Goal: Information Seeking & Learning: Check status

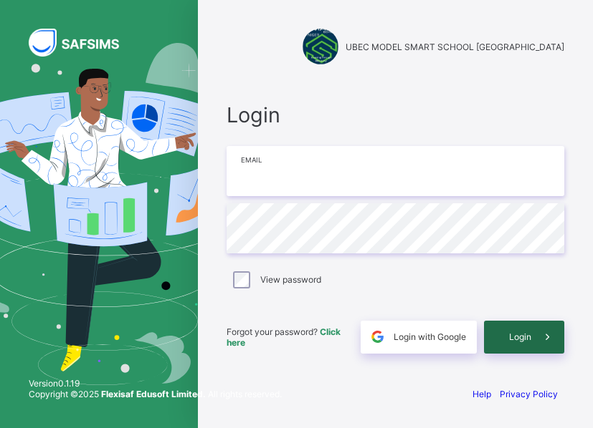
type input "**********"
click at [537, 331] on span at bounding box center [547, 337] width 33 height 33
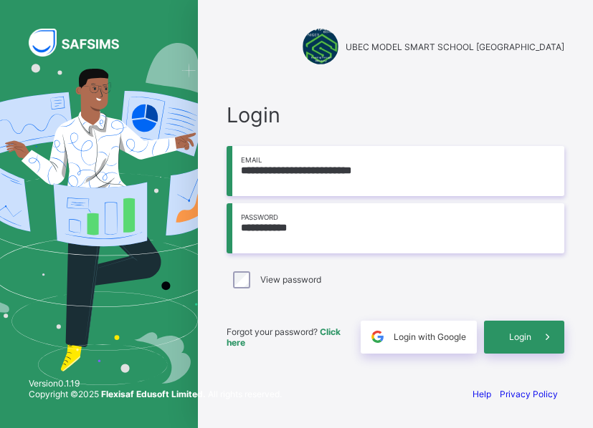
drag, startPoint x: 0, startPoint y: 0, endPoint x: 316, endPoint y: 228, distance: 389.6
click at [316, 228] on input "**********" at bounding box center [394, 228] width 337 height 50
type input "**********"
click at [543, 339] on icon at bounding box center [547, 337] width 15 height 14
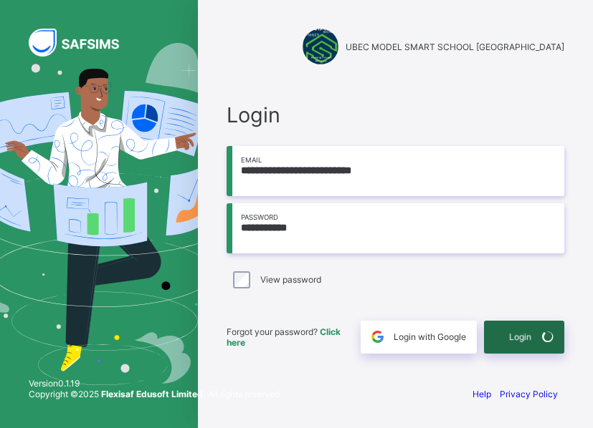
click at [543, 339] on icon at bounding box center [548, 337] width 16 height 14
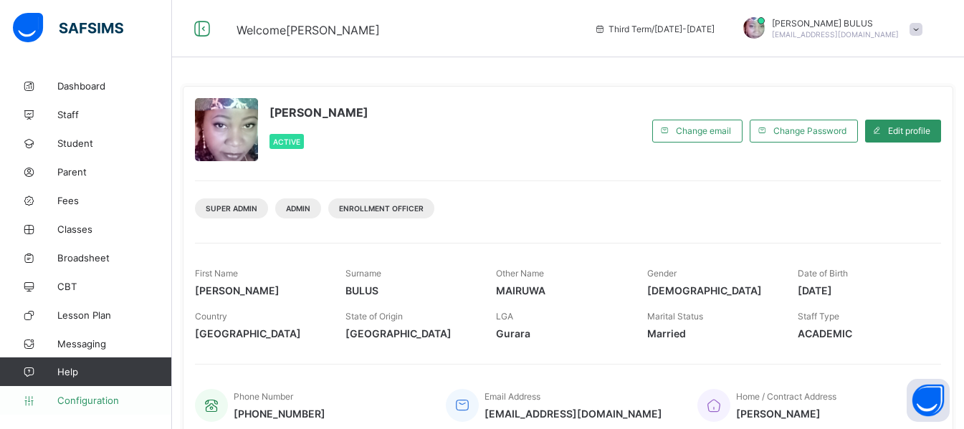
click at [102, 401] on span "Configuration" at bounding box center [114, 400] width 114 height 11
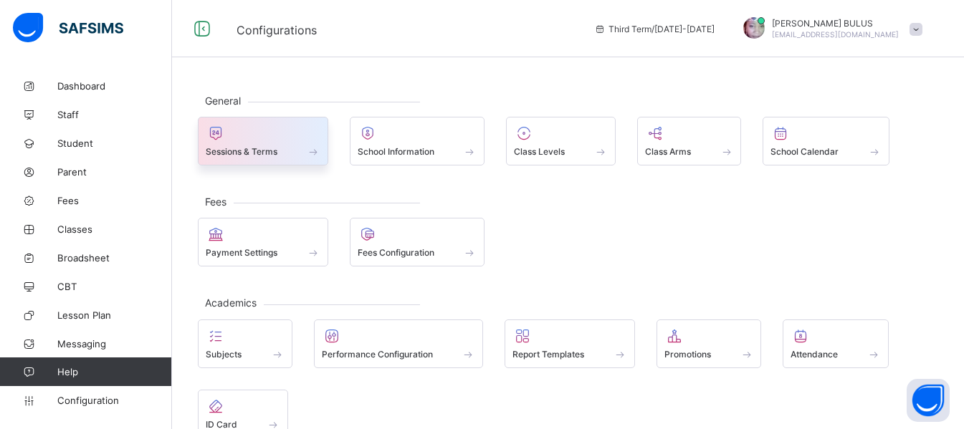
click at [289, 153] on div "Sessions & Terms" at bounding box center [263, 151] width 115 height 12
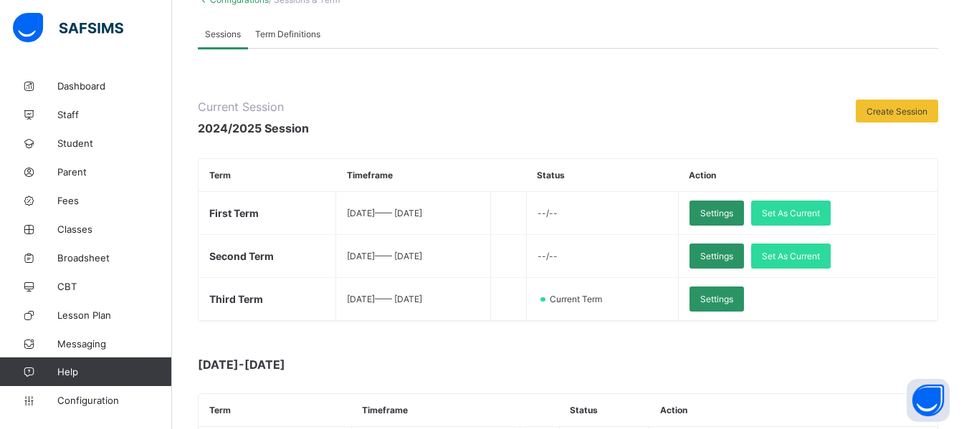
scroll to position [83, 0]
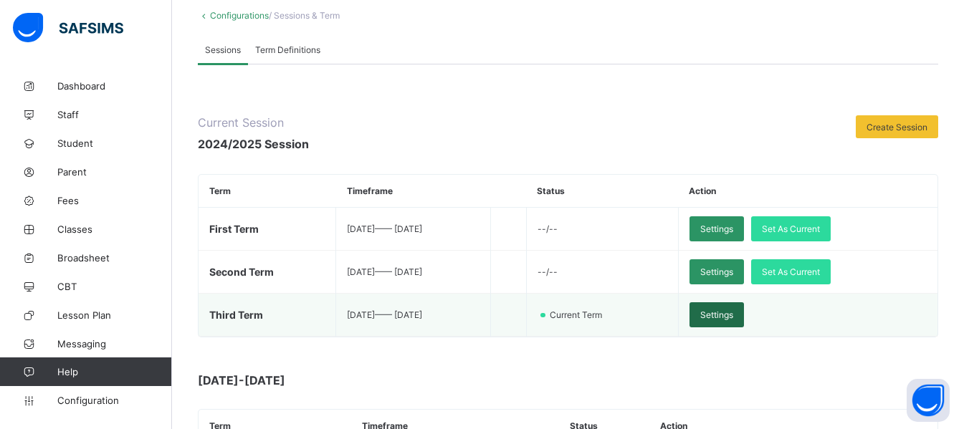
click at [592, 312] on span "Settings" at bounding box center [716, 315] width 33 height 11
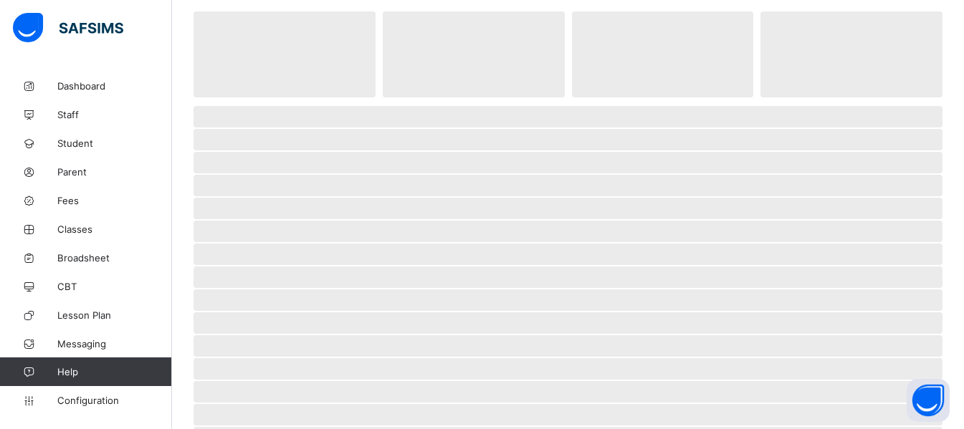
click at [592, 312] on span "‌" at bounding box center [567, 322] width 749 height 21
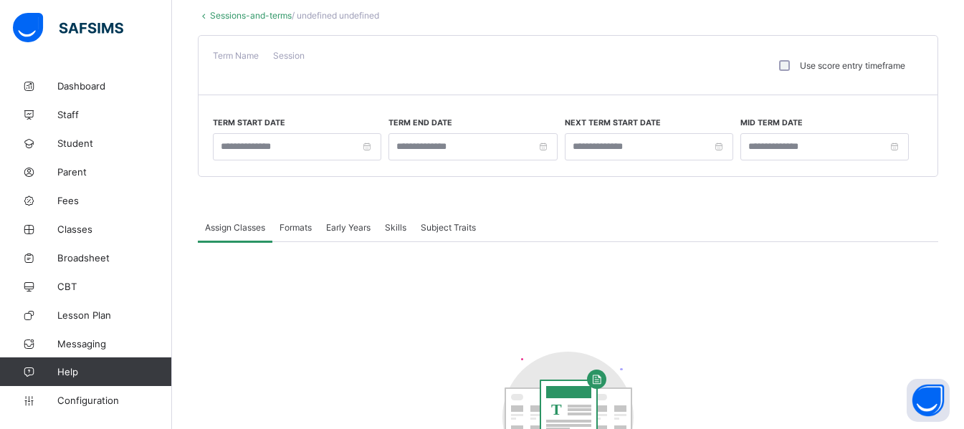
type input "**********"
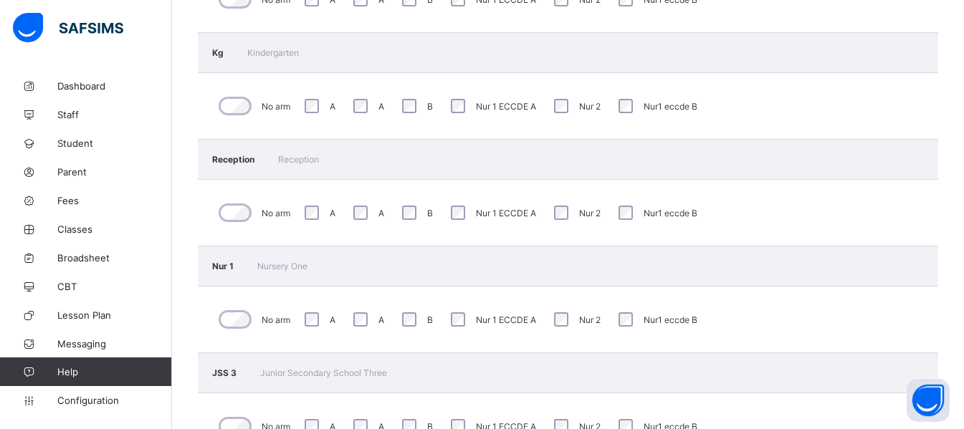
scroll to position [857, 0]
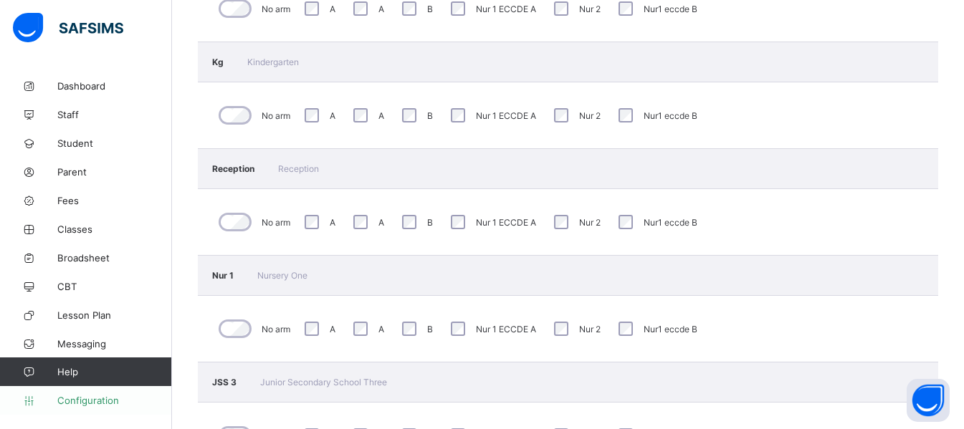
click at [73, 396] on span "Configuration" at bounding box center [114, 400] width 114 height 11
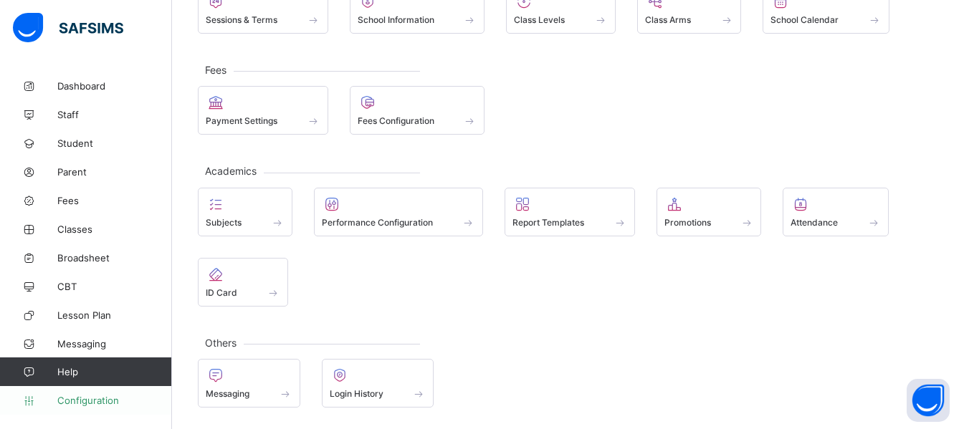
scroll to position [132, 0]
click at [557, 16] on span "Class Levels" at bounding box center [539, 19] width 51 height 11
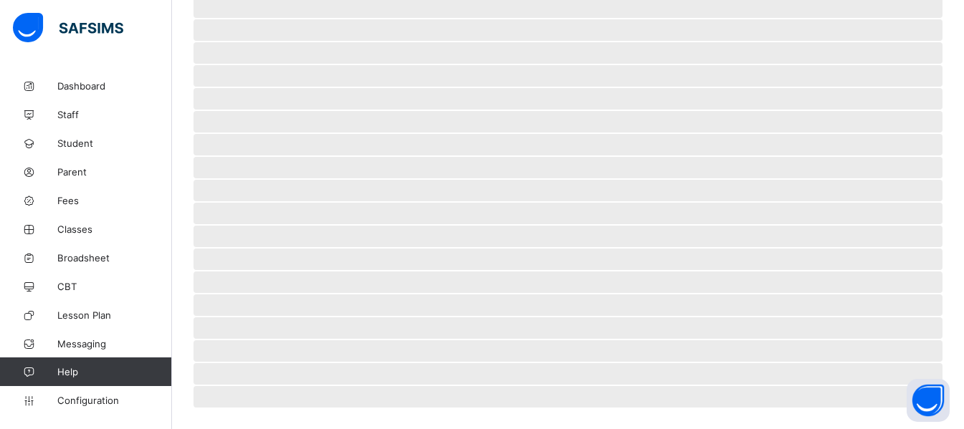
click at [557, 16] on span "‌" at bounding box center [567, 6] width 749 height 21
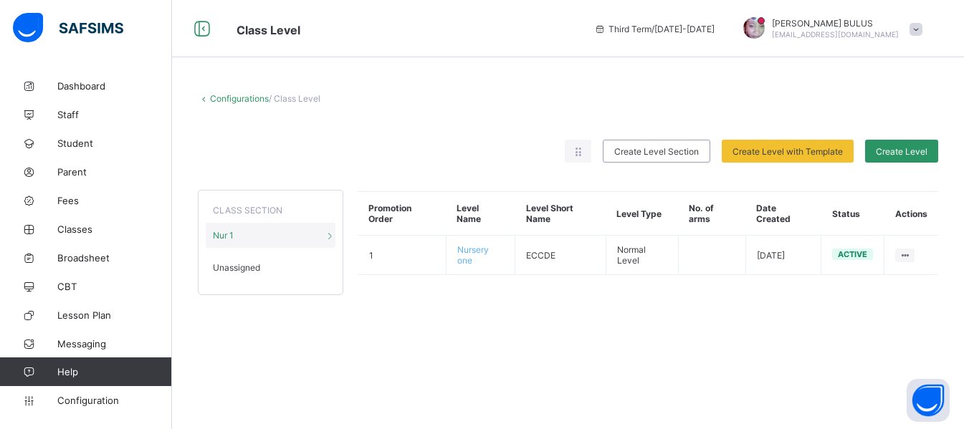
scroll to position [0, 0]
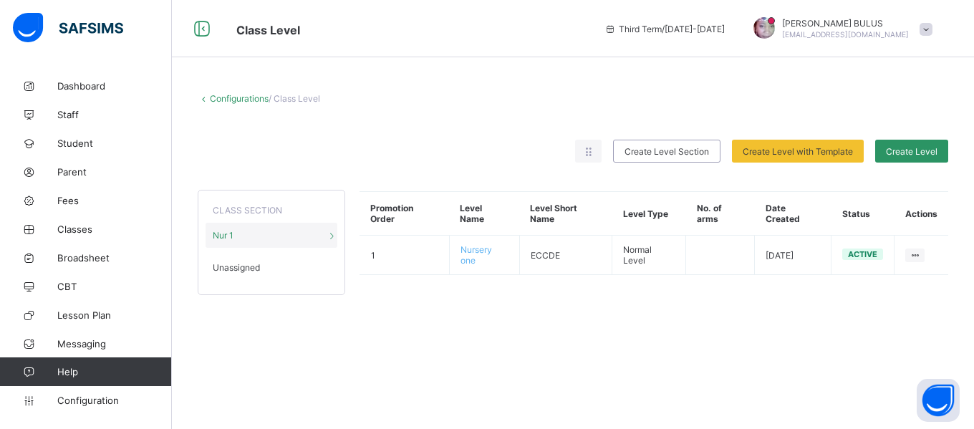
click at [289, 262] on div "Unassigned" at bounding box center [272, 267] width 132 height 25
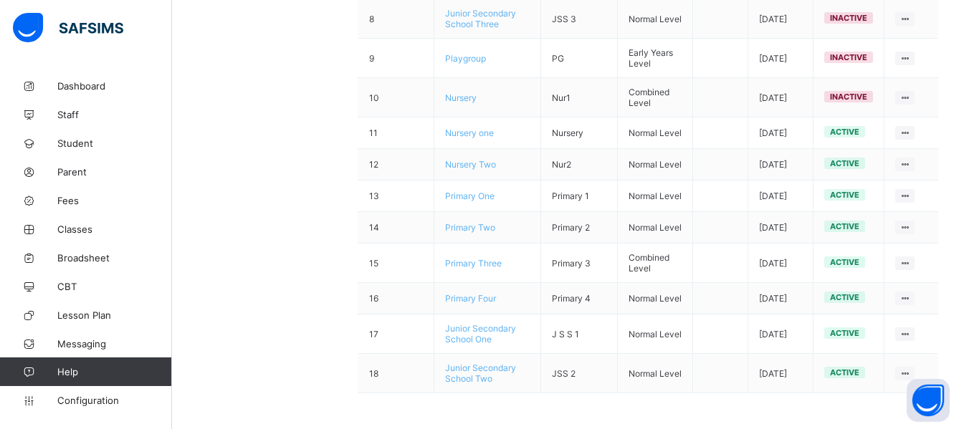
scroll to position [552, 0]
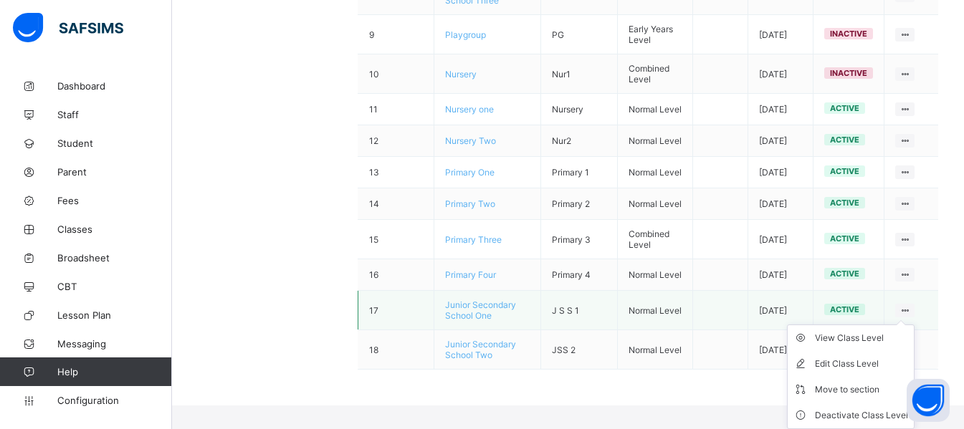
click at [592, 316] on icon at bounding box center [904, 310] width 12 height 11
click at [592, 345] on div "View Class Level" at bounding box center [861, 338] width 93 height 14
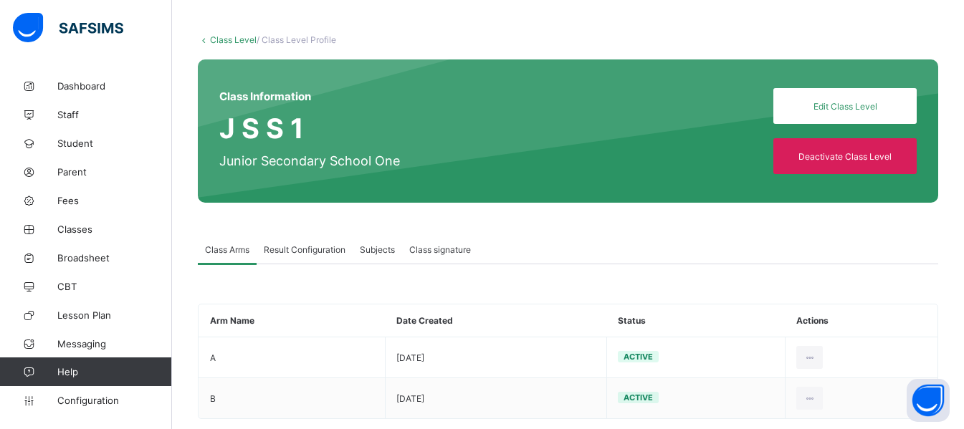
scroll to position [85, 0]
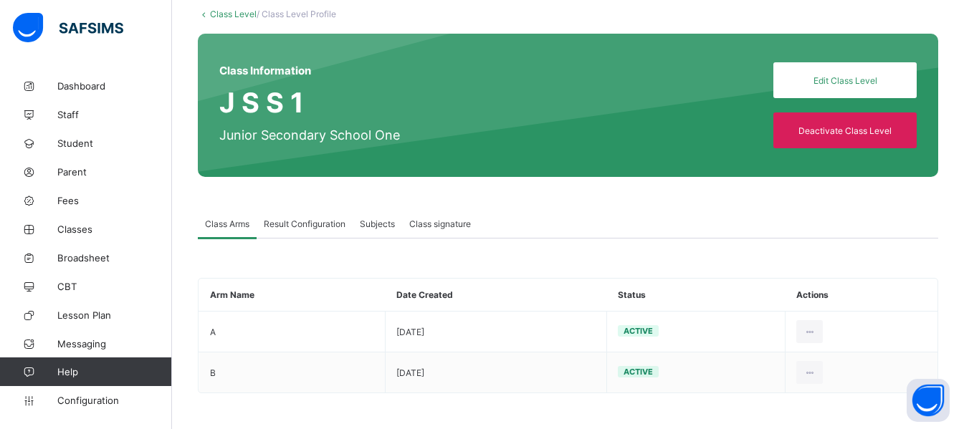
click at [302, 224] on span "Result Configuration" at bounding box center [305, 224] width 82 height 11
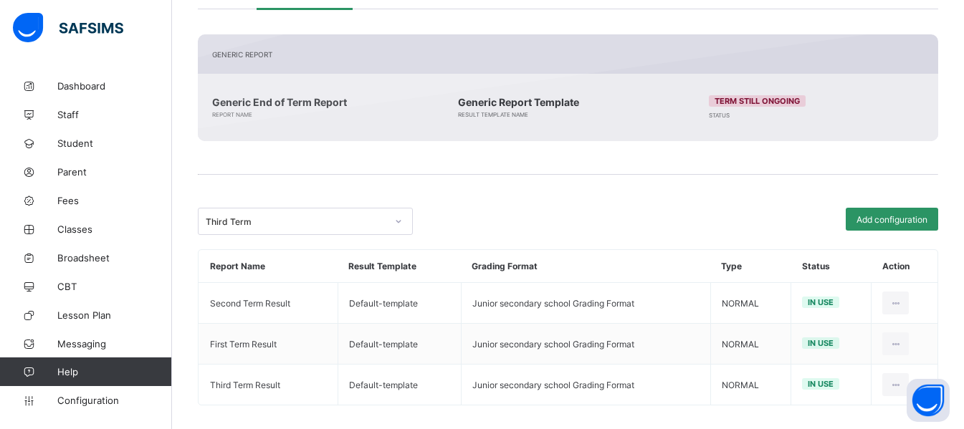
scroll to position [326, 0]
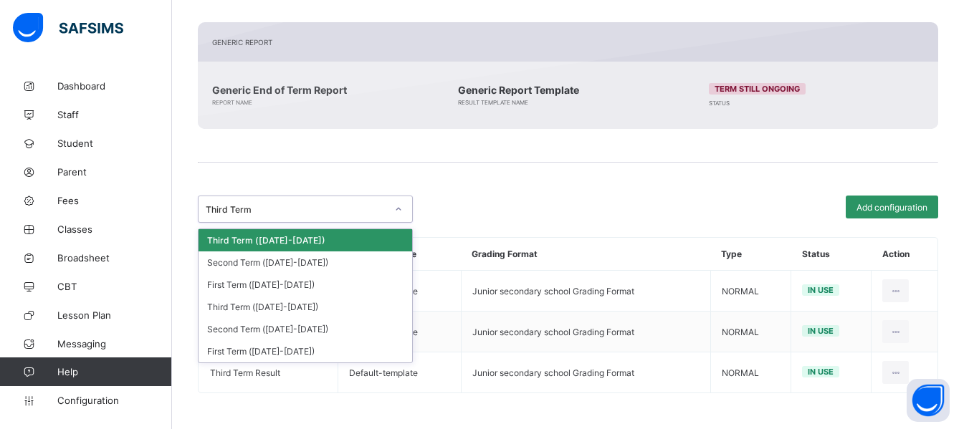
click at [401, 209] on icon at bounding box center [398, 209] width 9 height 14
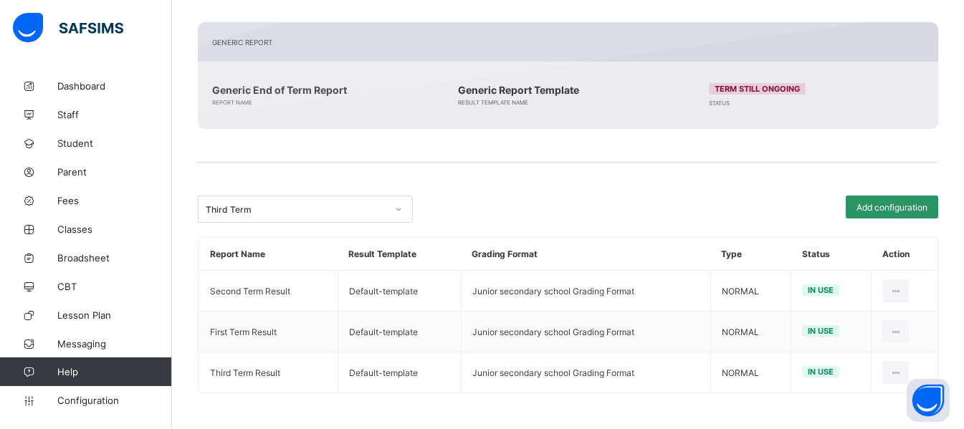
click at [459, 197] on div "Third Term" at bounding box center [381, 209] width 367 height 27
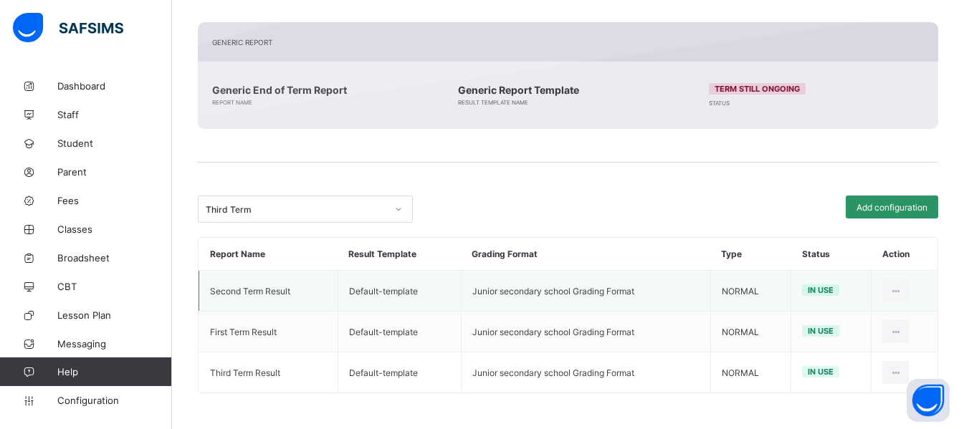
drag, startPoint x: 322, startPoint y: 297, endPoint x: 325, endPoint y: 283, distance: 13.8
click at [325, 283] on td "Second Term Result" at bounding box center [268, 291] width 139 height 41
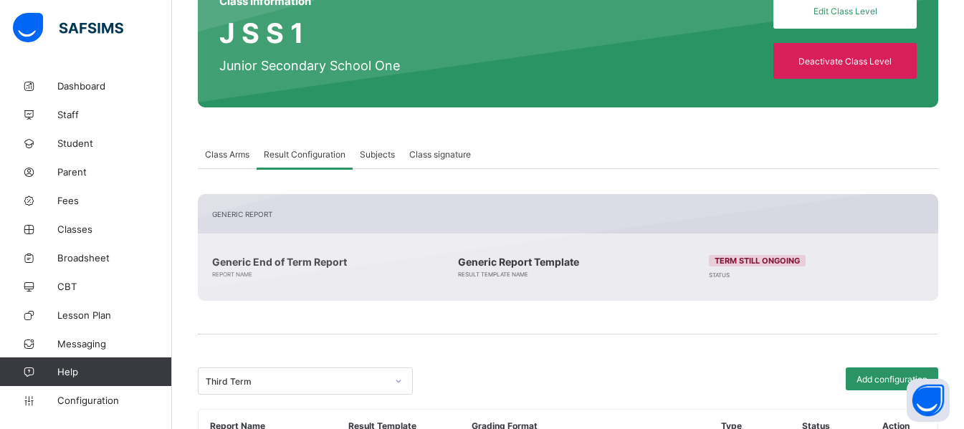
scroll to position [125, 0]
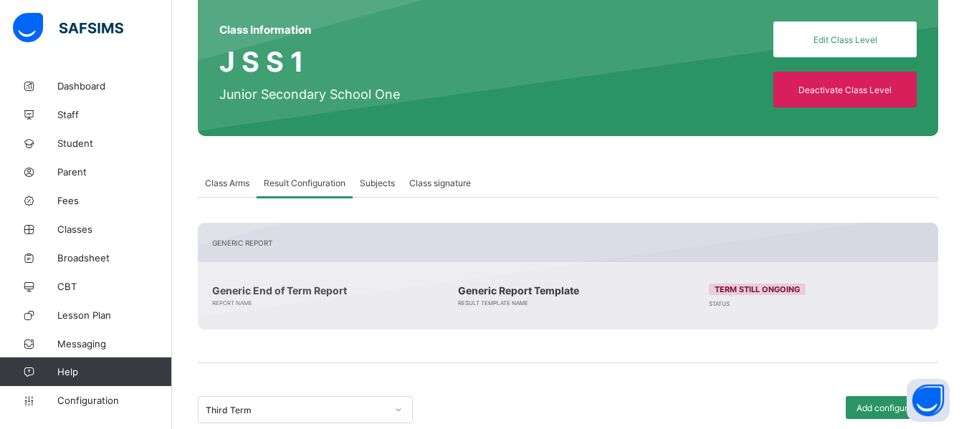
click at [378, 183] on span "Subjects" at bounding box center [377, 183] width 35 height 11
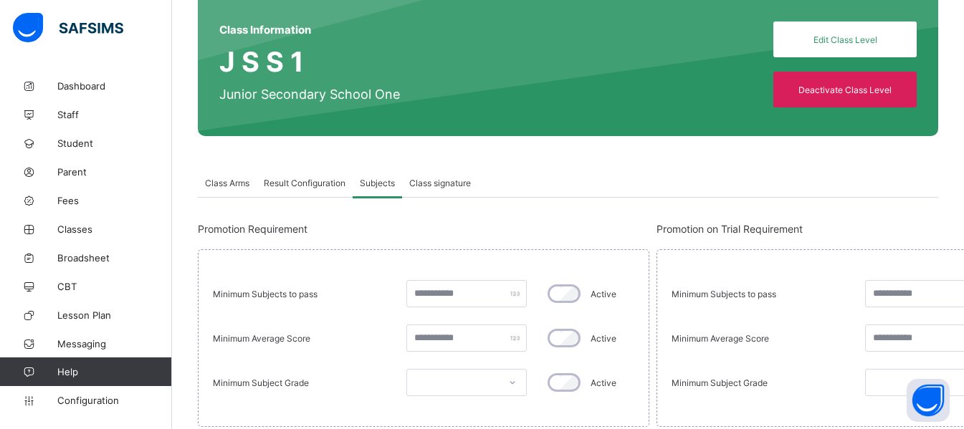
click at [229, 178] on span "Class Arms" at bounding box center [227, 183] width 44 height 11
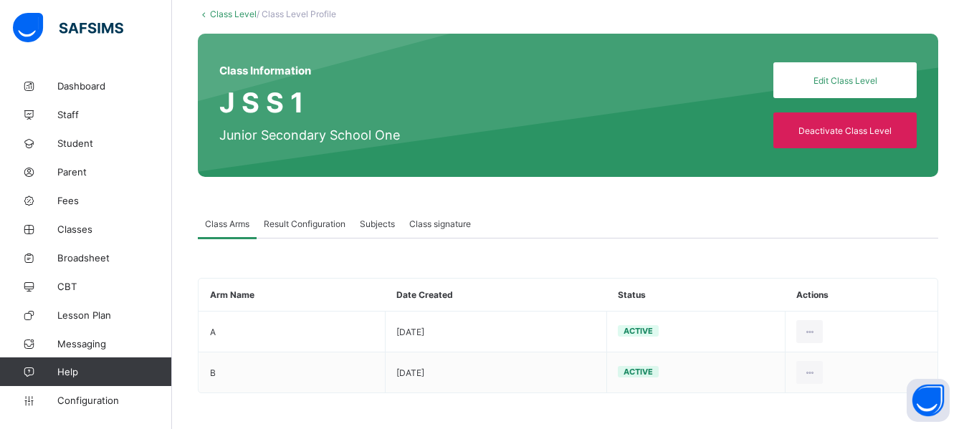
click at [231, 18] on link "Class Level" at bounding box center [233, 14] width 47 height 11
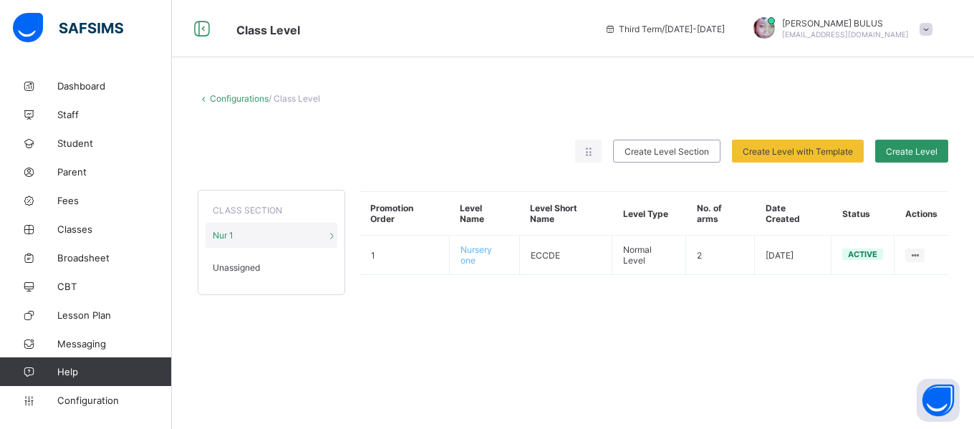
click at [311, 274] on div "Unassigned" at bounding box center [272, 267] width 132 height 25
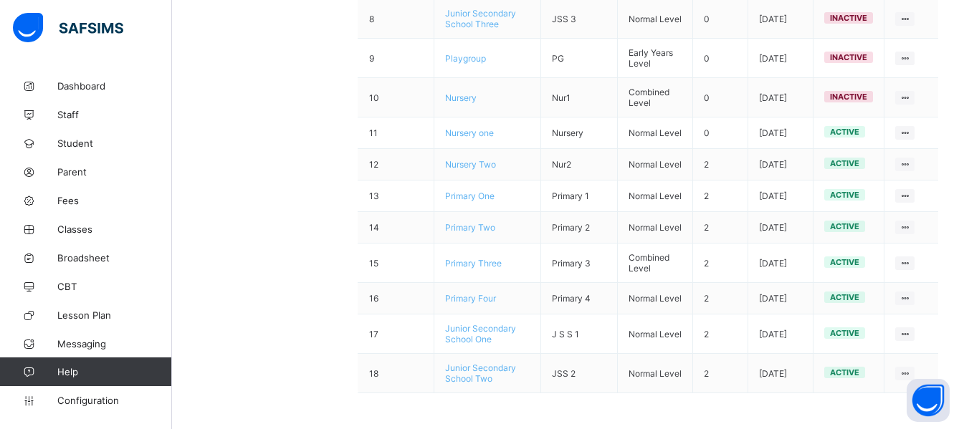
scroll to position [552, 0]
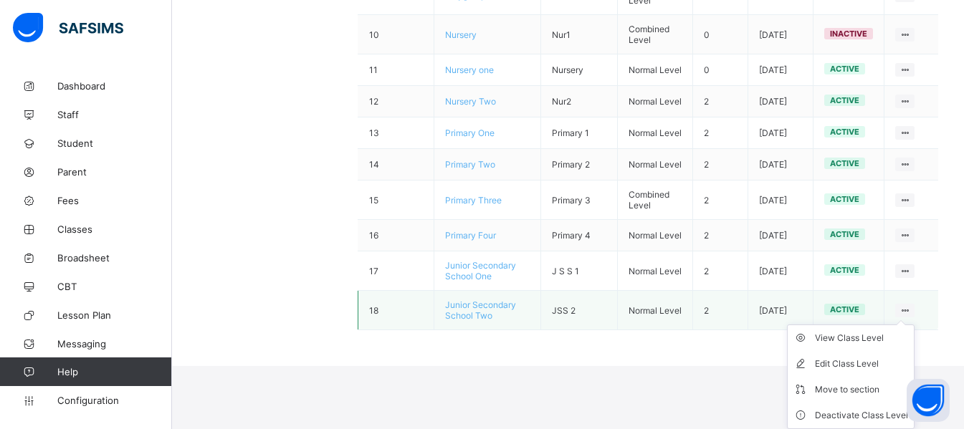
click at [592, 316] on icon at bounding box center [904, 310] width 12 height 11
click at [592, 345] on div "View Class Level" at bounding box center [861, 338] width 93 height 14
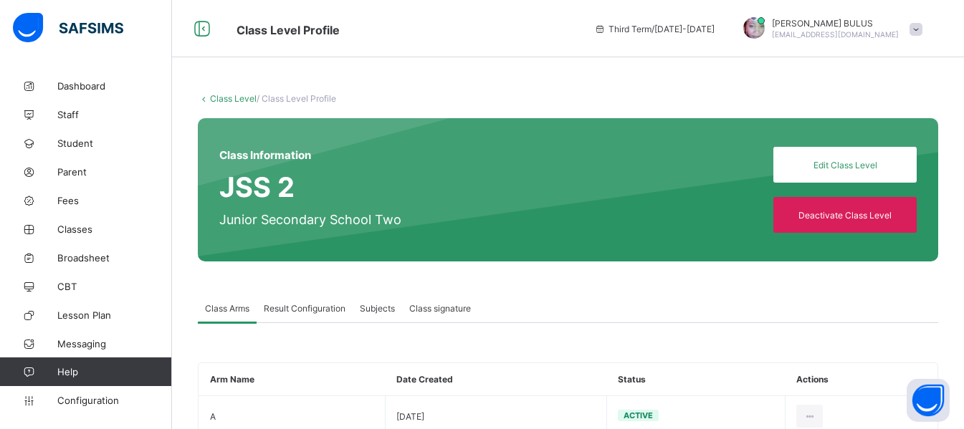
click at [330, 312] on span "Result Configuration" at bounding box center [305, 308] width 82 height 11
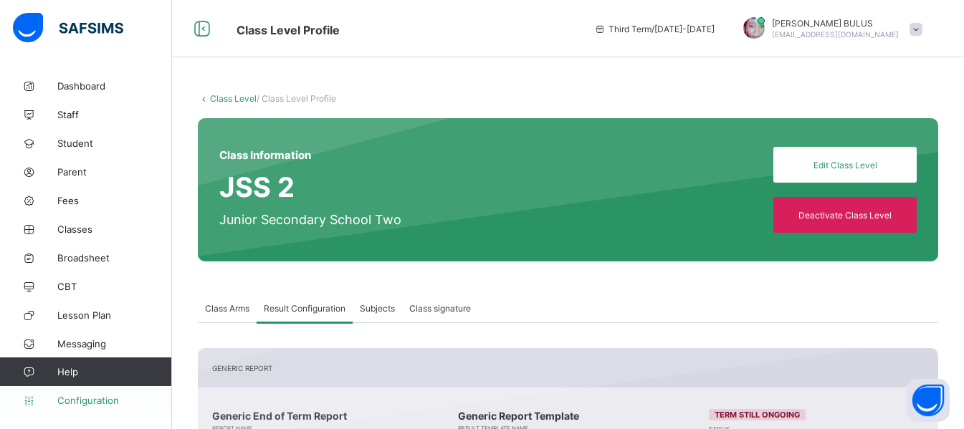
click at [80, 398] on span "Configuration" at bounding box center [114, 400] width 114 height 11
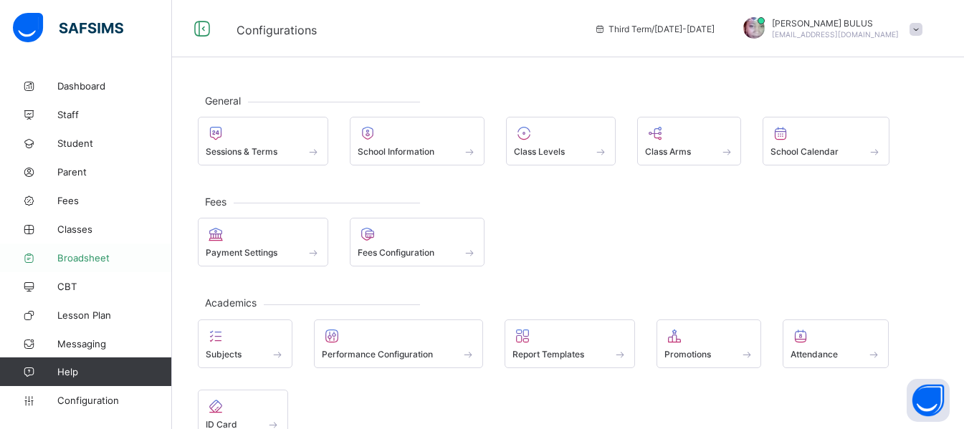
click at [118, 259] on span "Broadsheet" at bounding box center [114, 257] width 115 height 11
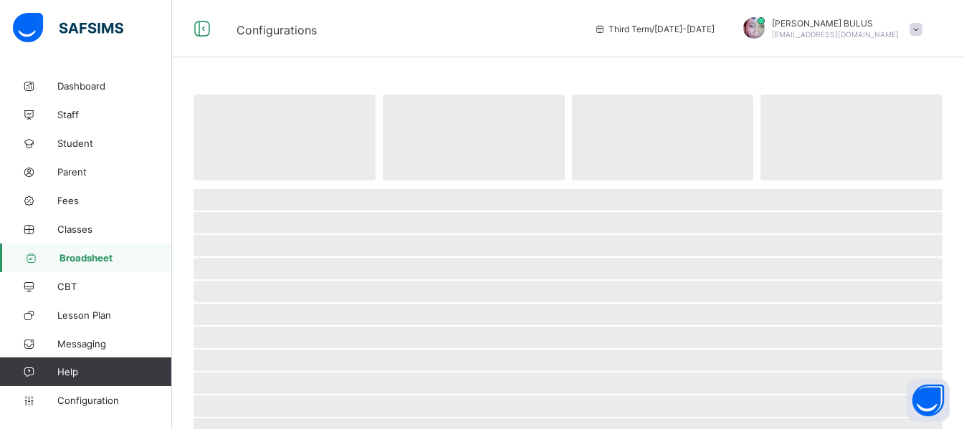
click at [118, 259] on span "Broadsheet" at bounding box center [115, 257] width 112 height 11
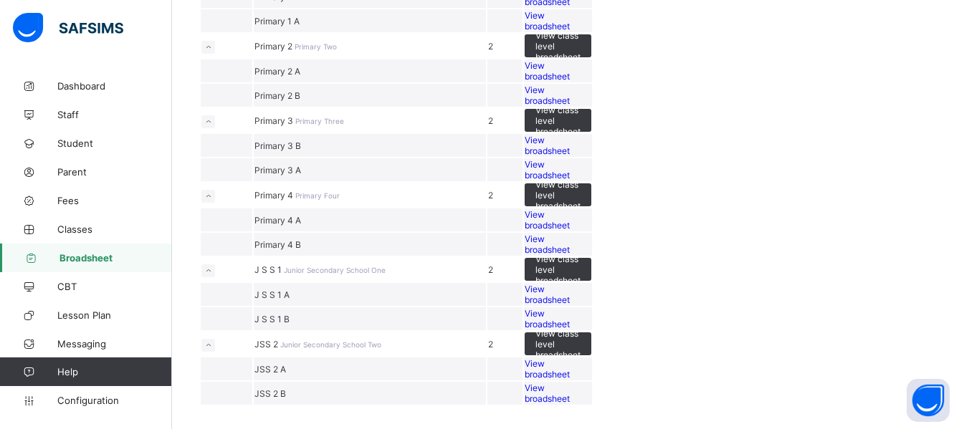
scroll to position [732, 0]
click at [570, 284] on span "View broadsheet" at bounding box center [546, 294] width 45 height 21
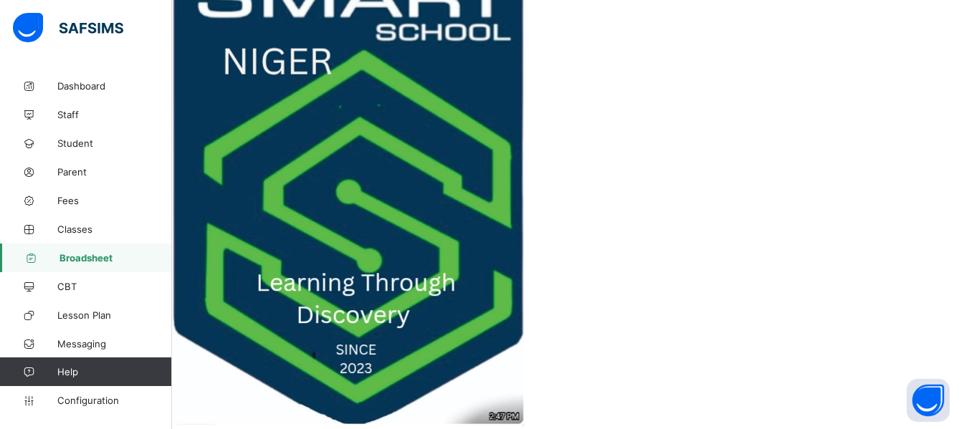
scroll to position [345, 0]
